Goal: Transaction & Acquisition: Purchase product/service

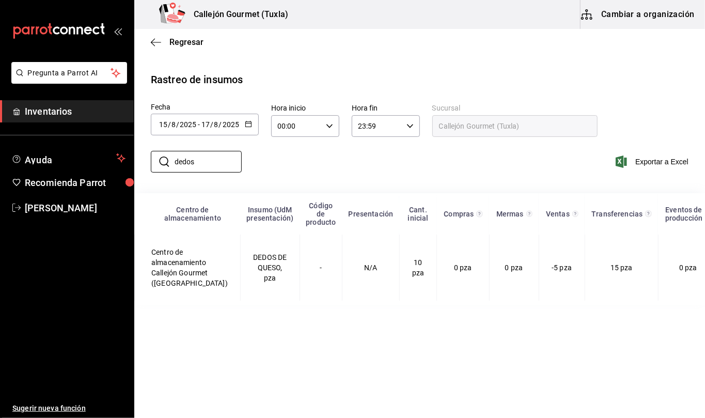
type input "dedos"
drag, startPoint x: 0, startPoint y: 0, endPoint x: 49, endPoint y: 108, distance: 118.9
click at [49, 108] on span "Inventarios" at bounding box center [75, 111] width 101 height 14
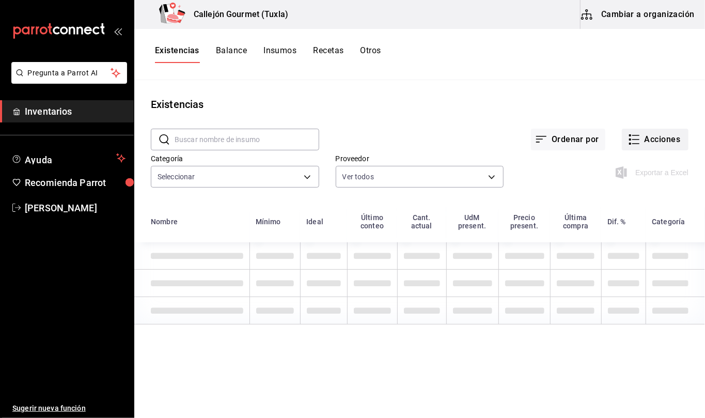
type input "01b487b4-fd07-4e6f-8b10-175f5e71c4b9,6f111127-fd93-48d9-936d-f485c9158c9f,4e268…"
click at [660, 141] on button "Acciones" at bounding box center [655, 140] width 67 height 22
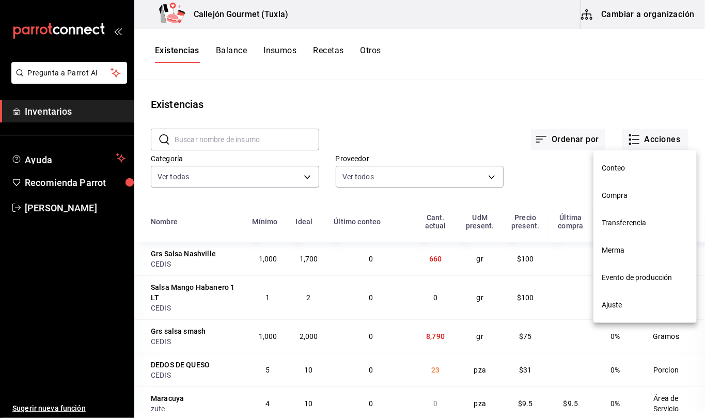
click at [625, 193] on span "Compra" at bounding box center [645, 195] width 87 height 11
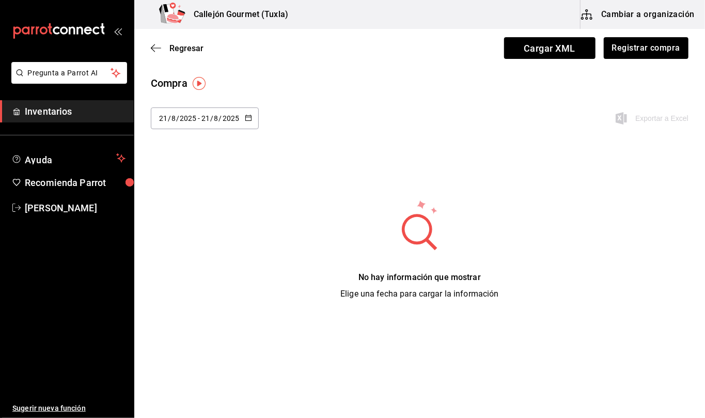
click at [246, 118] on icon "button" at bounding box center [248, 117] width 7 height 7
click at [172, 177] on li "Ayer" at bounding box center [200, 174] width 98 height 23
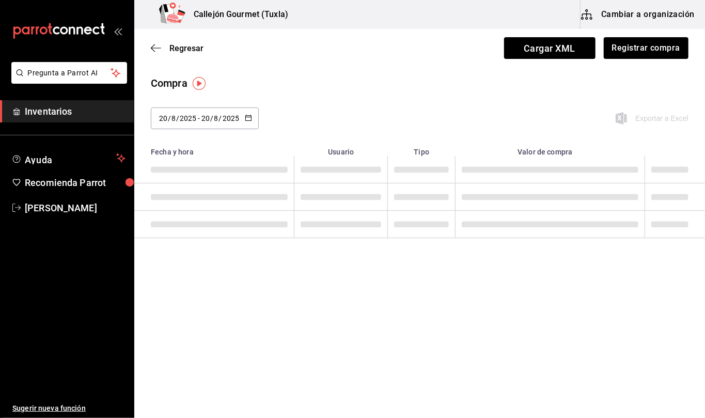
type input "[DATE]"
type input "20"
type input "[DATE]"
type input "20"
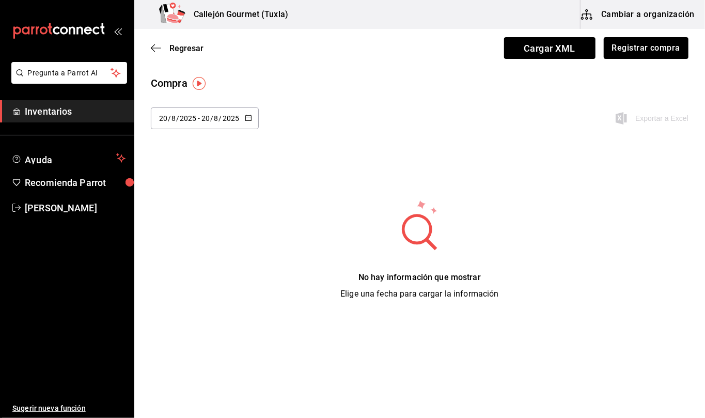
click at [250, 117] on icon "button" at bounding box center [248, 117] width 7 height 7
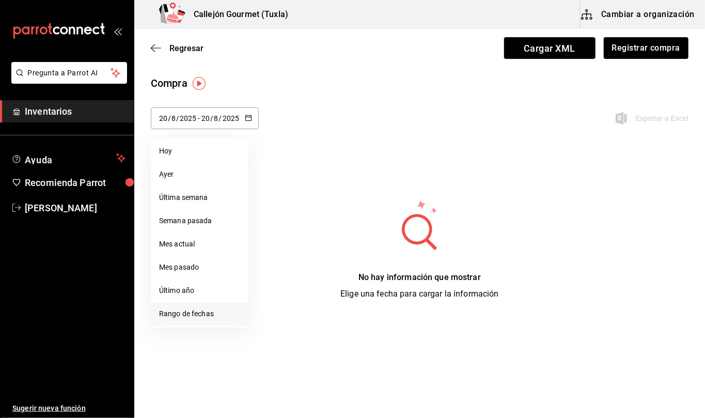
click at [207, 313] on li "Rango de fechas" at bounding box center [200, 313] width 98 height 23
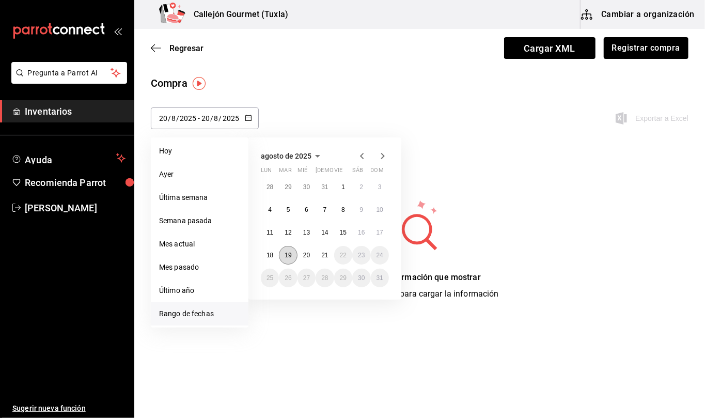
click at [290, 254] on abbr "19" at bounding box center [288, 255] width 7 height 7
click at [286, 253] on abbr "19" at bounding box center [288, 255] width 7 height 7
click at [286, 253] on main "Regresar Cargar XML Registrar compra Compra [DATE] [DATE] - [DATE] [DATE] [DATE…" at bounding box center [419, 173] width 571 height 288
type input "[DATE]"
type input "19"
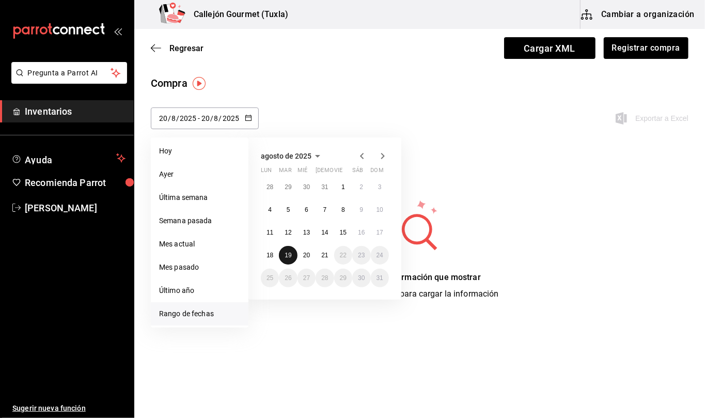
type input "[DATE]"
type input "19"
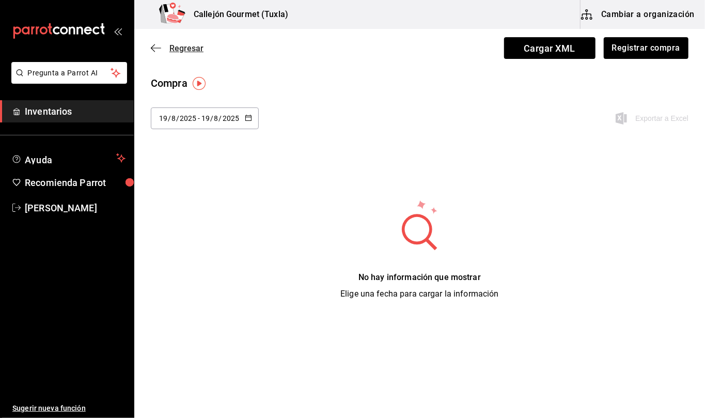
click at [157, 50] on icon "button" at bounding box center [156, 47] width 10 height 9
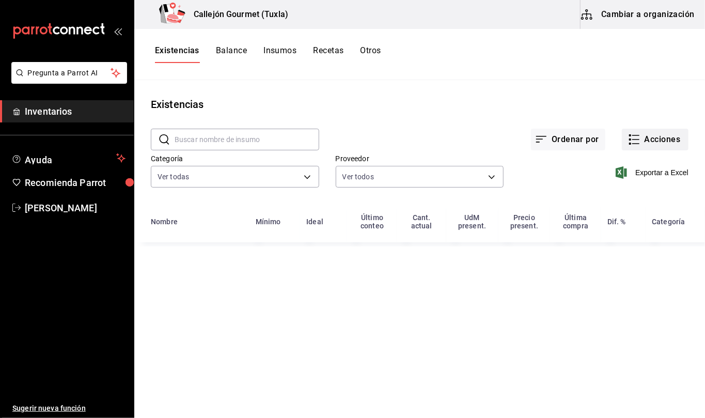
click at [653, 141] on button "Acciones" at bounding box center [655, 140] width 67 height 22
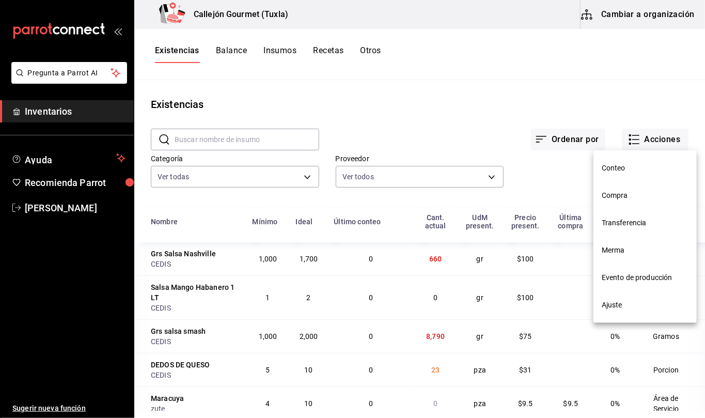
click at [631, 192] on span "Compra" at bounding box center [645, 195] width 87 height 11
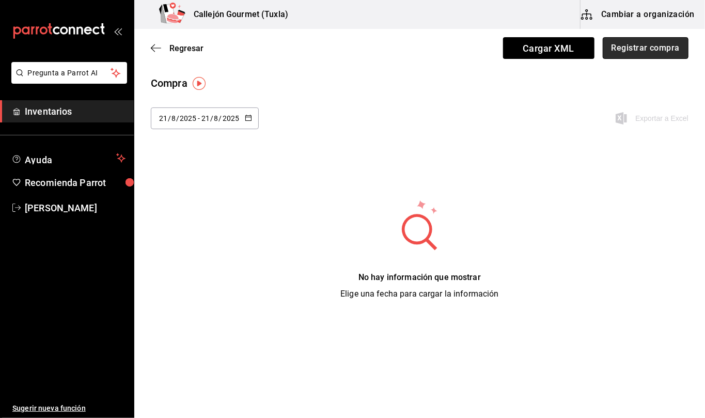
click at [642, 53] on button "Registrar compra" at bounding box center [646, 48] width 86 height 22
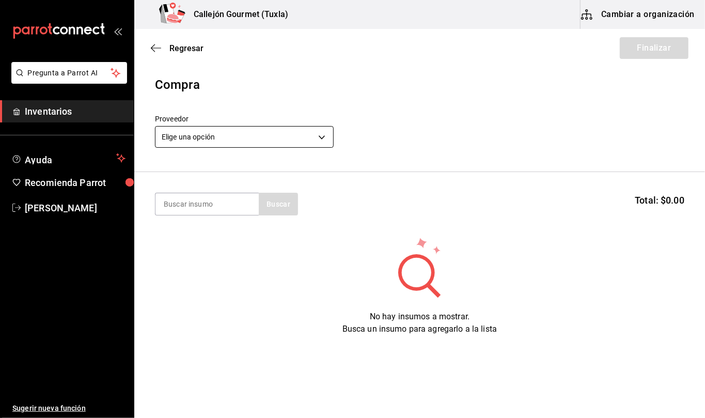
click at [323, 142] on body "Pregunta a Parrot AI Inventarios Ayuda Recomienda Parrot [PERSON_NAME] Sugerir …" at bounding box center [352, 180] width 705 height 360
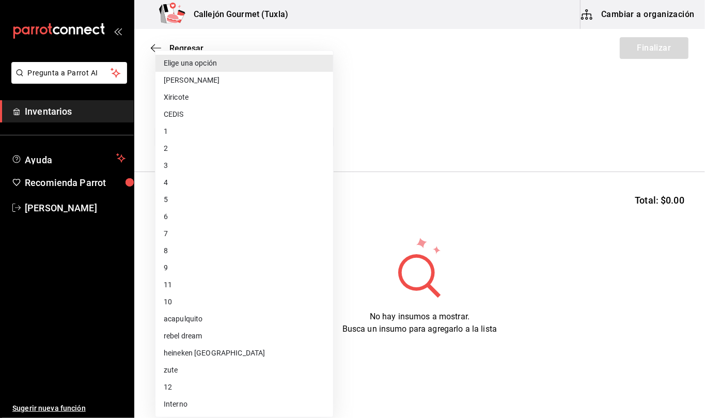
click at [200, 370] on li "zute" at bounding box center [244, 370] width 178 height 17
type input "bb9d8bb6-2744-445e-b96d-320bb2bc8aea"
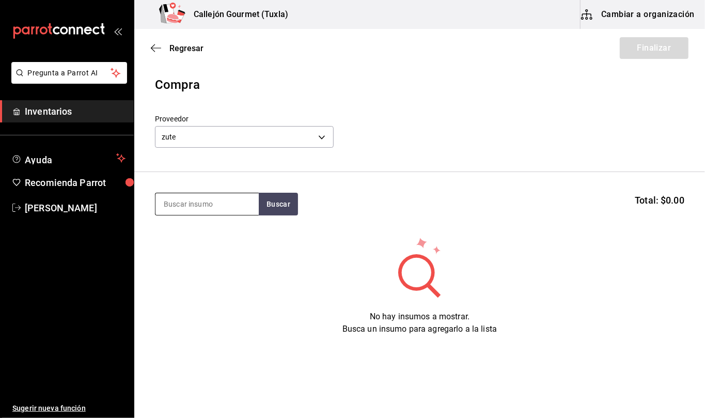
click at [233, 209] on input at bounding box center [206, 204] width 103 height 22
type input "limon"
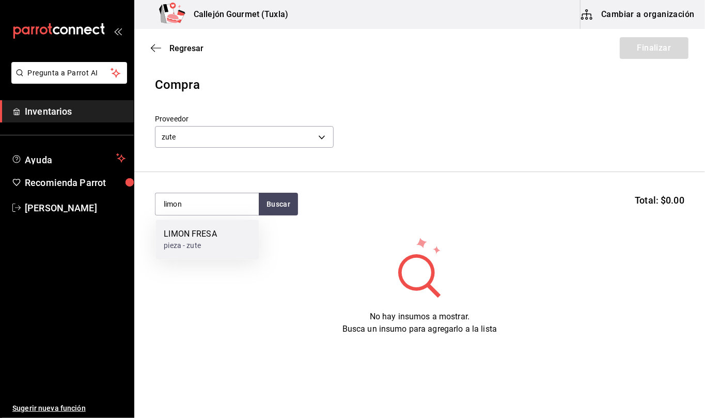
click at [230, 244] on div "LIMON FRESA pieza - zute" at bounding box center [206, 240] width 103 height 40
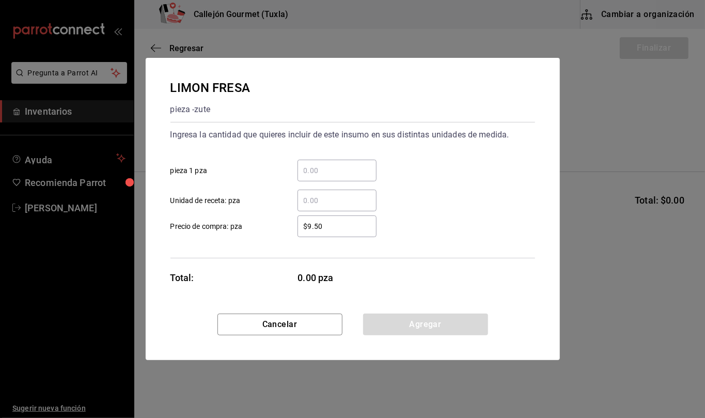
click at [339, 195] on input "​ Unidad de receta: pza" at bounding box center [337, 200] width 79 height 12
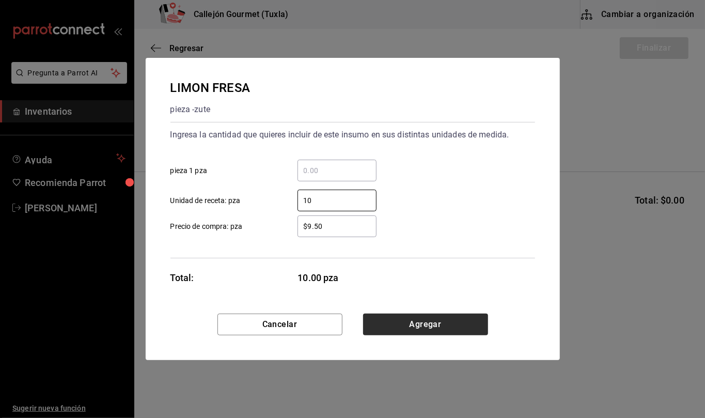
type input "10"
click at [467, 323] on button "Agregar" at bounding box center [425, 325] width 125 height 22
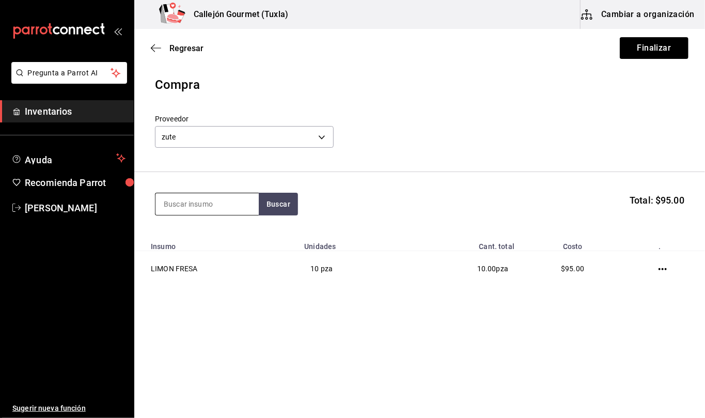
click at [228, 207] on input at bounding box center [206, 204] width 103 height 22
type input "maracuya"
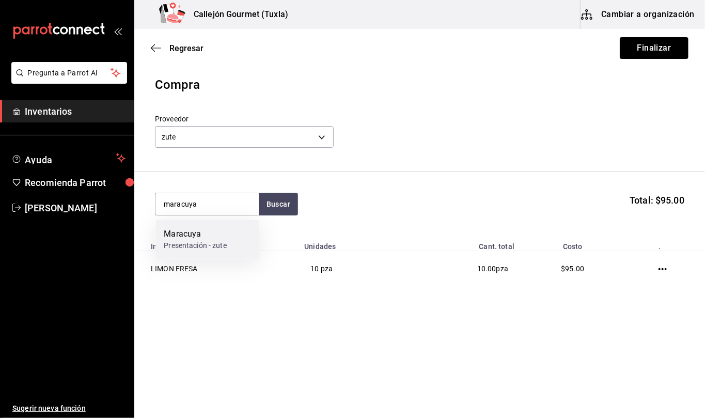
click at [217, 235] on div "Maracuya" at bounding box center [195, 234] width 63 height 12
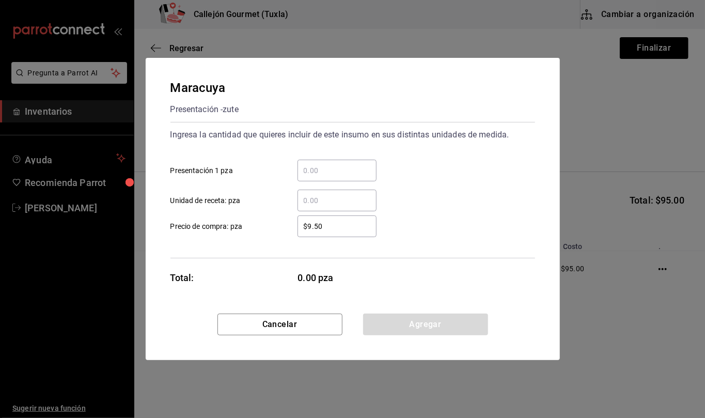
click at [329, 199] on input "​ Unidad de receta: pza" at bounding box center [337, 200] width 79 height 12
type input "5"
click at [472, 325] on button "Agregar" at bounding box center [425, 325] width 125 height 22
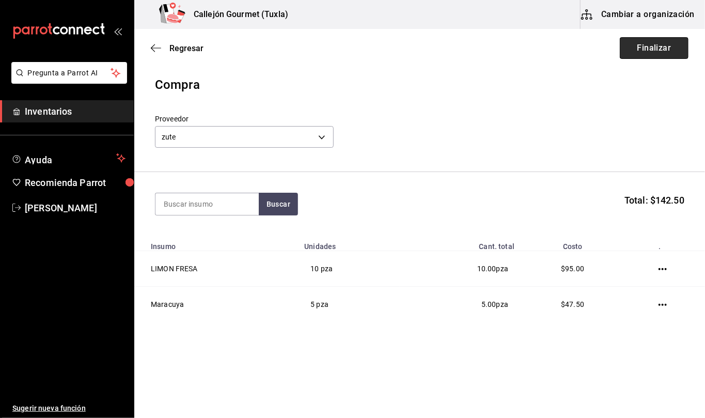
click at [662, 52] on button "Finalizar" at bounding box center [654, 48] width 69 height 22
